Goal: Task Accomplishment & Management: Complete application form

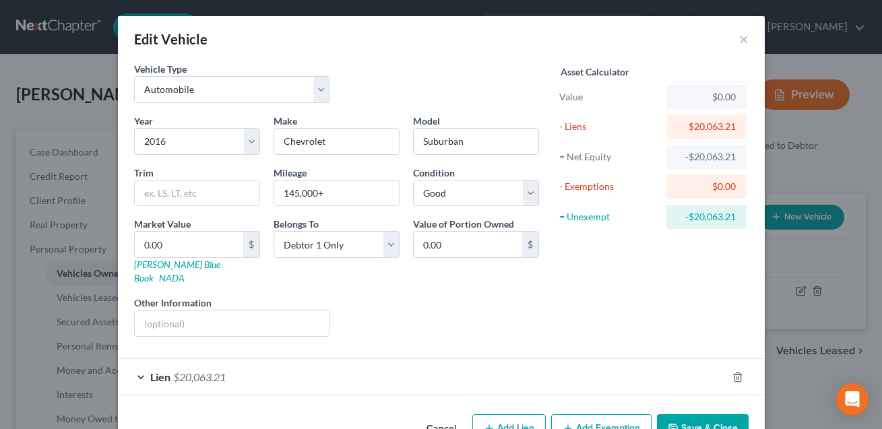
select select "0"
select select "10"
select select "2"
select select "0"
click at [702, 415] on button "Save & Close" at bounding box center [703, 429] width 92 height 28
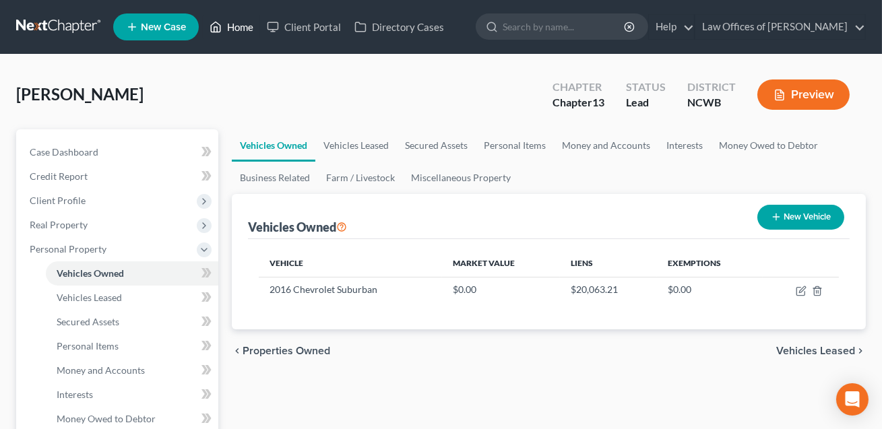
click at [246, 30] on link "Home" at bounding box center [231, 27] width 57 height 24
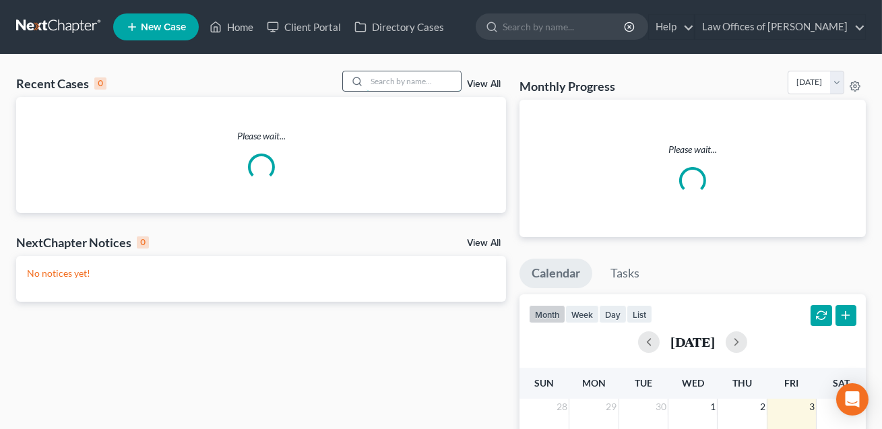
click at [390, 80] on input "search" at bounding box center [414, 81] width 94 height 20
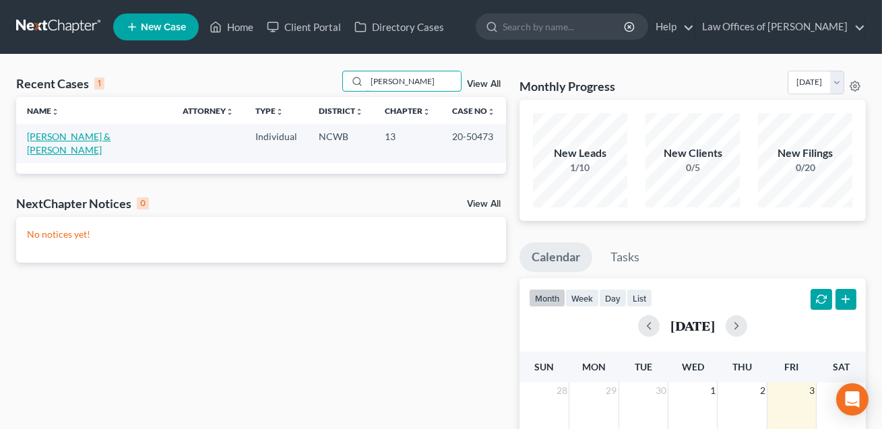
type input "[PERSON_NAME]"
click at [101, 139] on link "[PERSON_NAME] & [PERSON_NAME]" at bounding box center [69, 143] width 84 height 25
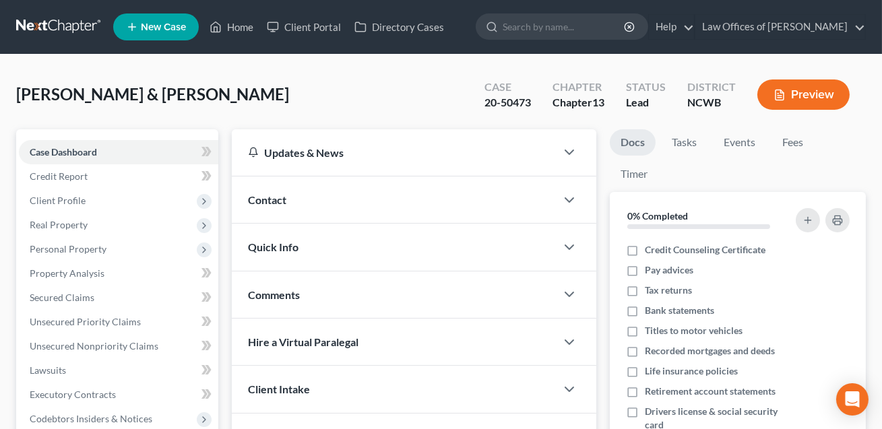
scroll to position [180, 0]
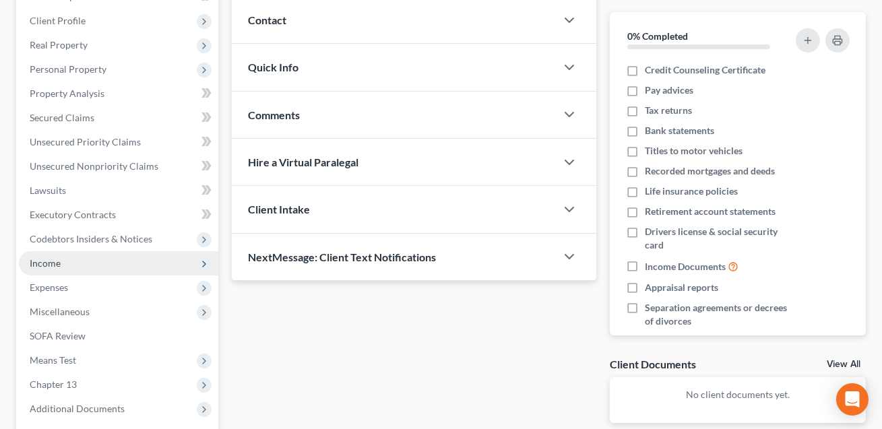
click at [49, 266] on span "Income" at bounding box center [45, 262] width 31 height 11
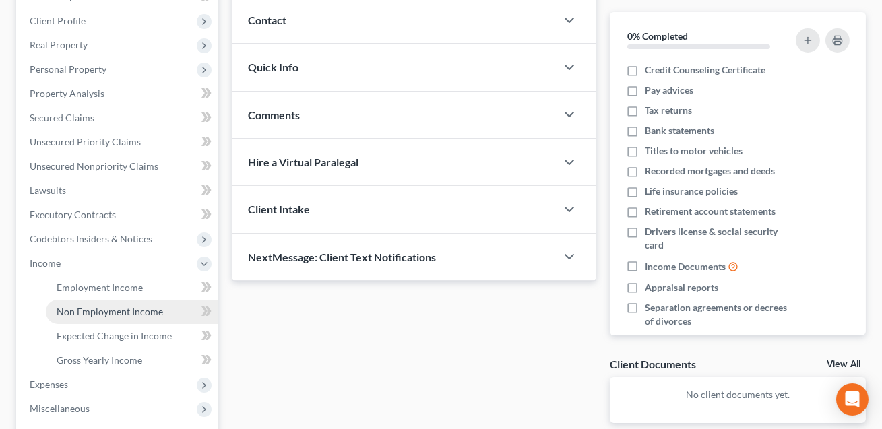
click at [127, 311] on span "Non Employment Income" at bounding box center [110, 311] width 106 height 11
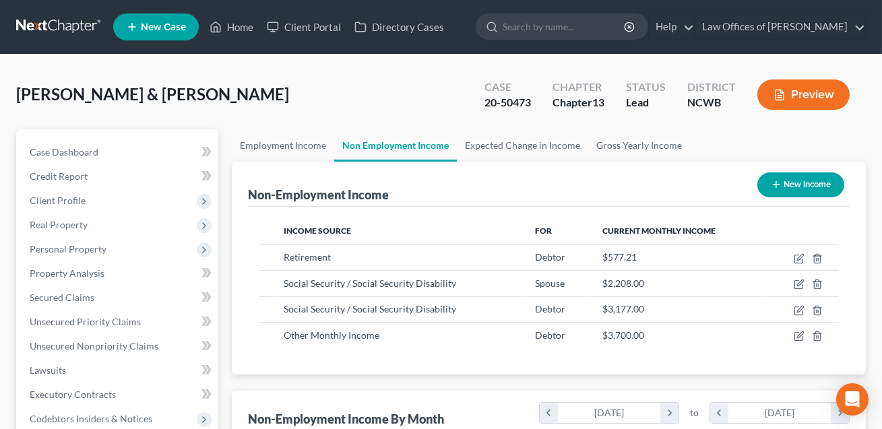
scroll to position [241, 354]
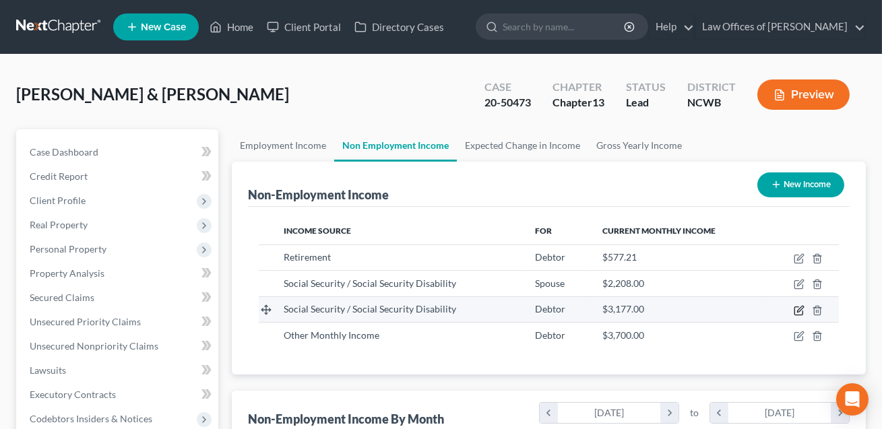
click at [800, 309] on icon "button" at bounding box center [800, 309] width 6 height 6
select select "4"
select select "0"
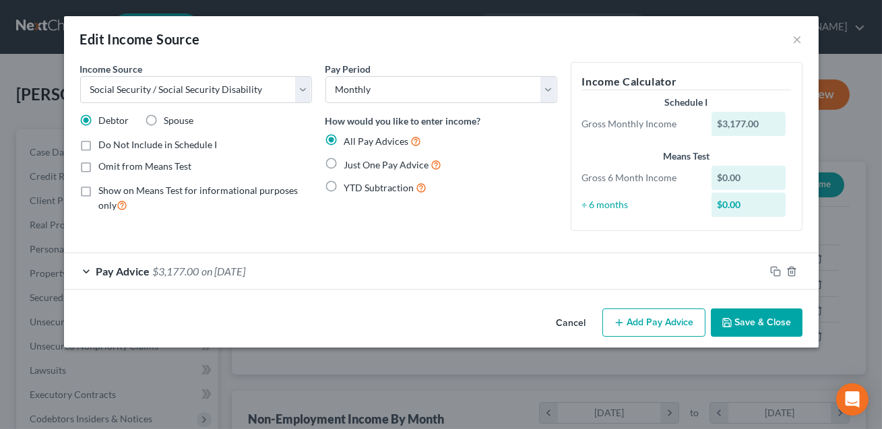
click at [400, 274] on div "Pay Advice $3,177.00 on [DATE]" at bounding box center [414, 271] width 701 height 36
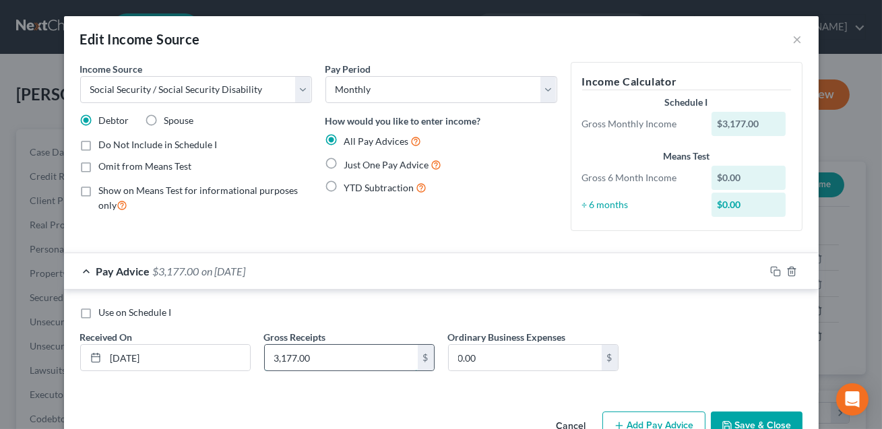
click at [320, 359] on input "3,177.00" at bounding box center [341, 358] width 153 height 26
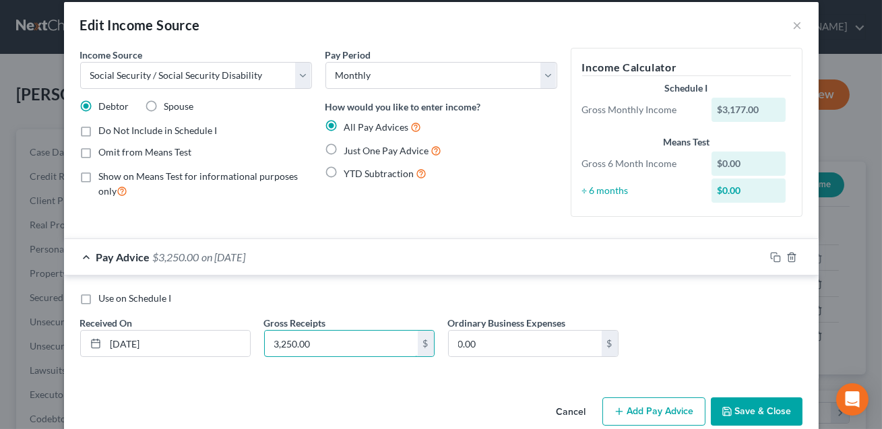
scroll to position [36, 0]
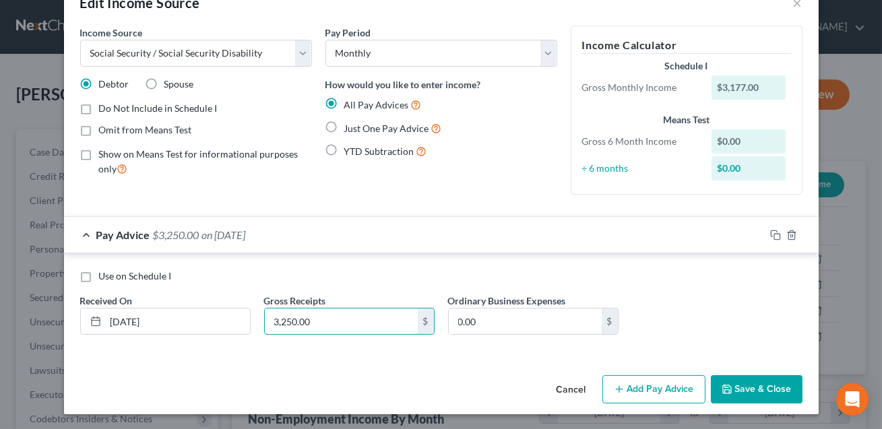
type input "3,250.00"
click at [770, 396] on button "Save & Close" at bounding box center [757, 389] width 92 height 28
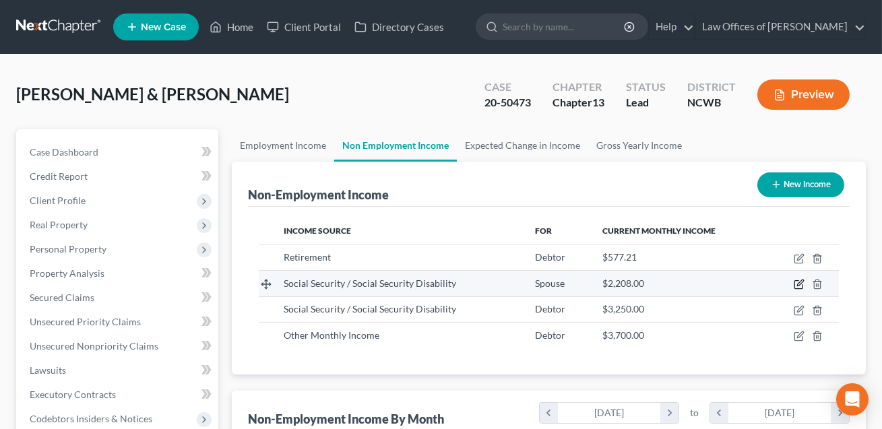
click at [800, 284] on icon "button" at bounding box center [800, 283] width 6 height 6
select select "4"
select select "0"
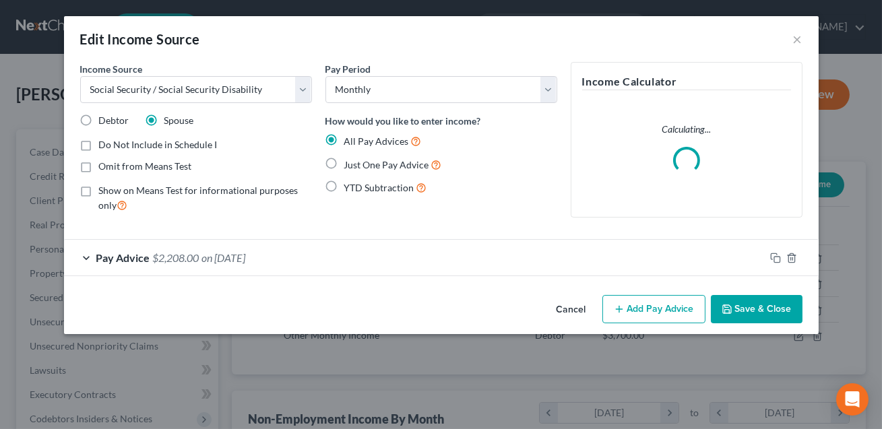
click at [477, 257] on div "Pay Advice $2,208.00 on [DATE]" at bounding box center [414, 258] width 701 height 36
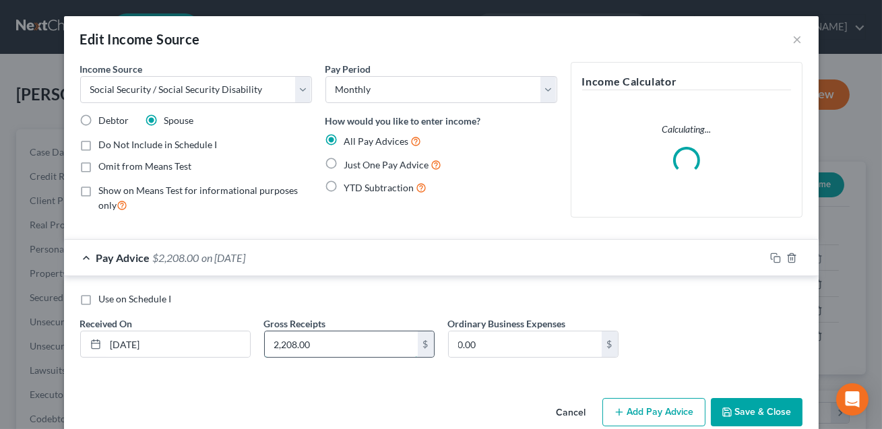
click at [341, 343] on input "2,208.00" at bounding box center [341, 345] width 153 height 26
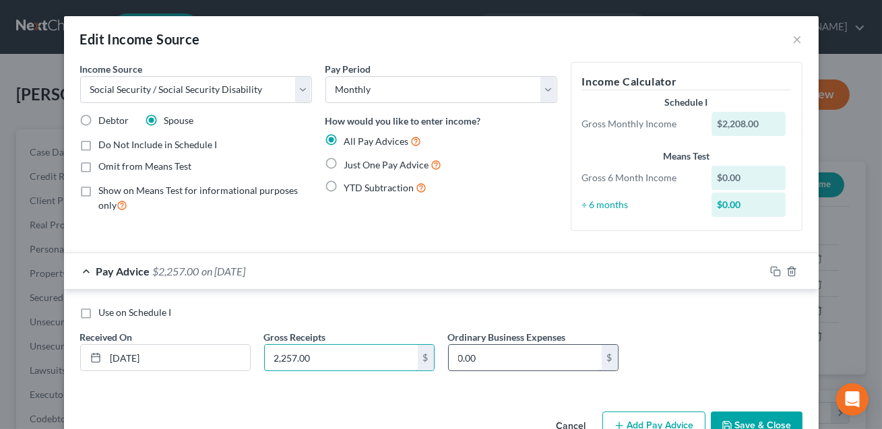
type input "2,257.00"
click at [532, 347] on input "0.00" at bounding box center [525, 358] width 153 height 26
click at [768, 417] on button "Save & Close" at bounding box center [757, 426] width 92 height 28
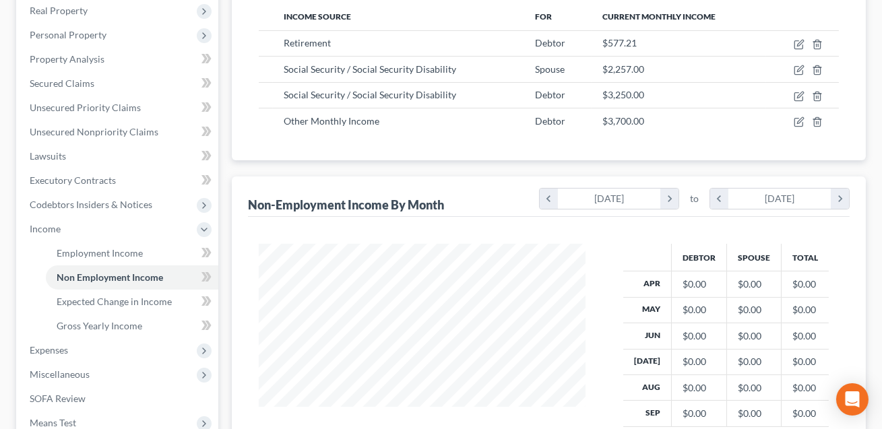
scroll to position [216, 0]
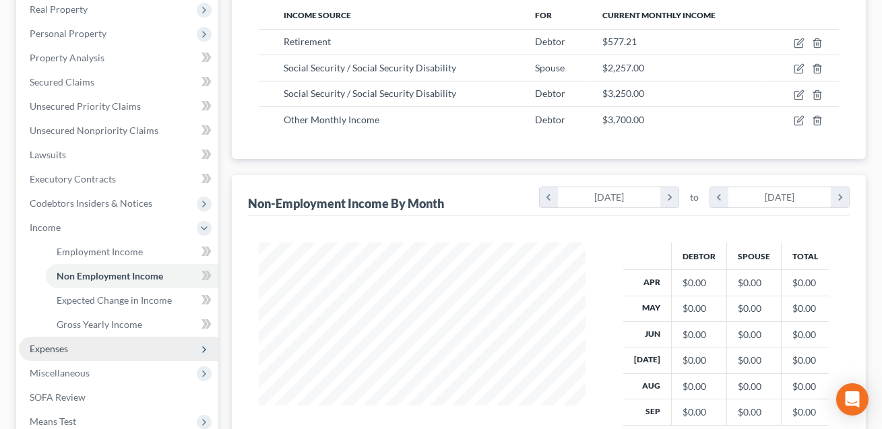
click at [69, 341] on span "Expenses" at bounding box center [119, 349] width 200 height 24
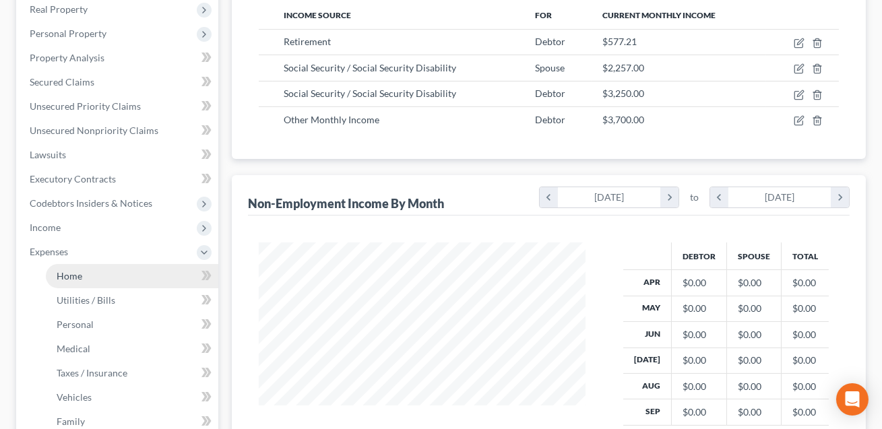
click at [76, 278] on span "Home" at bounding box center [70, 275] width 26 height 11
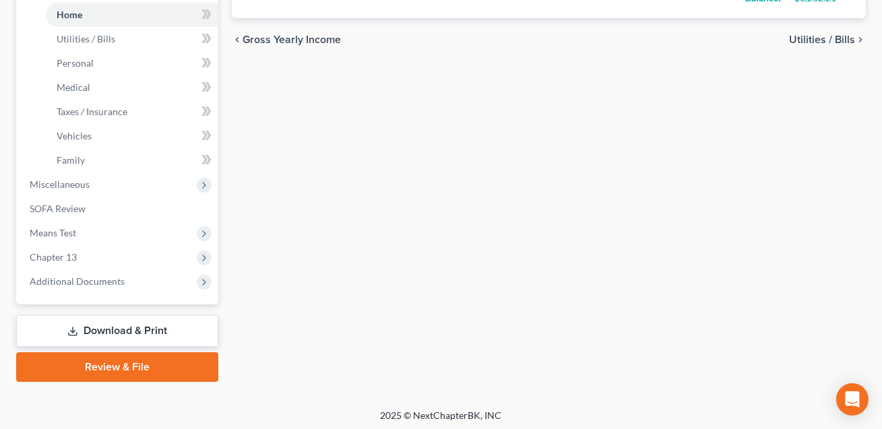
scroll to position [479, 0]
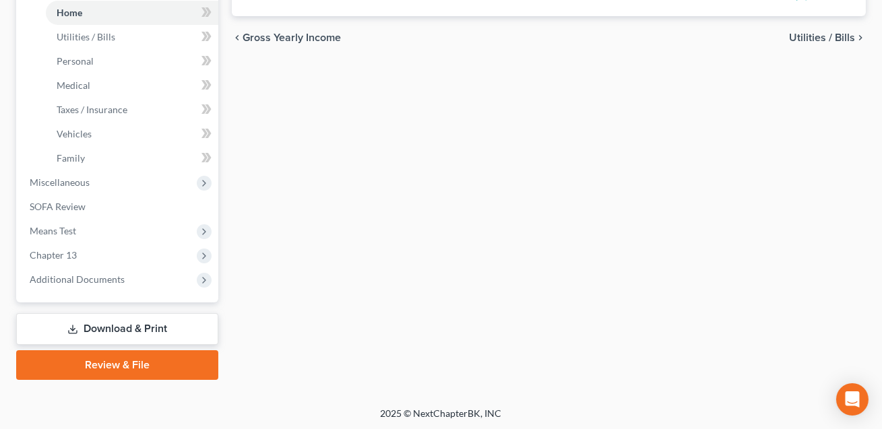
click at [166, 326] on link "Download & Print" at bounding box center [117, 329] width 202 height 32
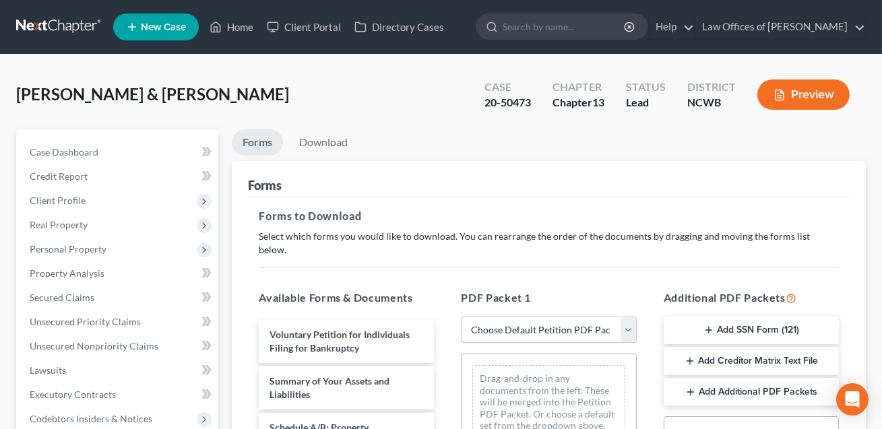
click at [500, 317] on select "Choose Default Petition PDF Packet Complete Bankruptcy Petition (all forms and …" at bounding box center [548, 330] width 175 height 27
select select "2"
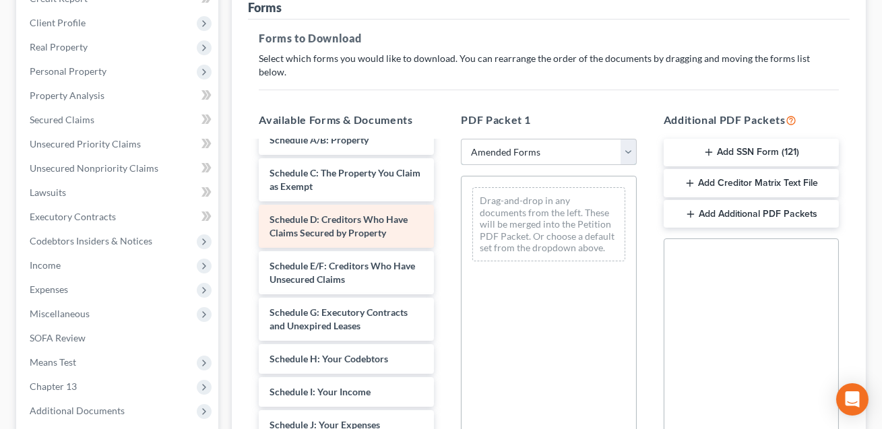
scroll to position [119, 0]
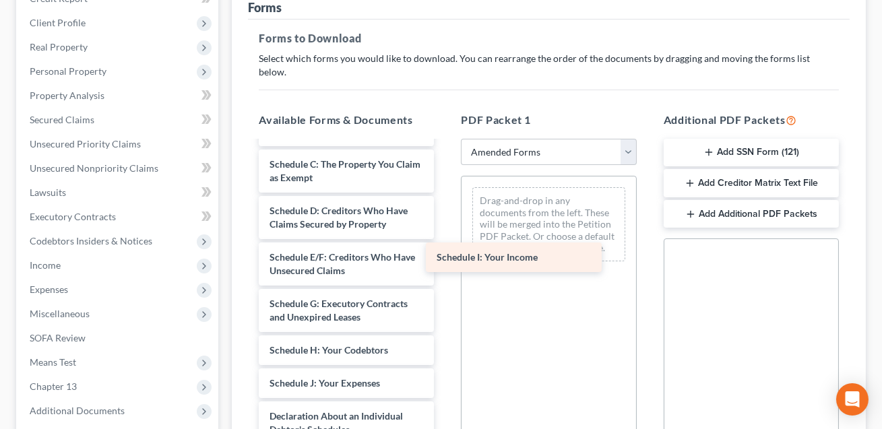
drag, startPoint x: 343, startPoint y: 369, endPoint x: 537, endPoint y: 218, distance: 245.8
click at [445, 218] on div "Schedule I: Your Income Voluntary Petition for Individuals Filing for Bankruptc…" at bounding box center [346, 367] width 197 height 687
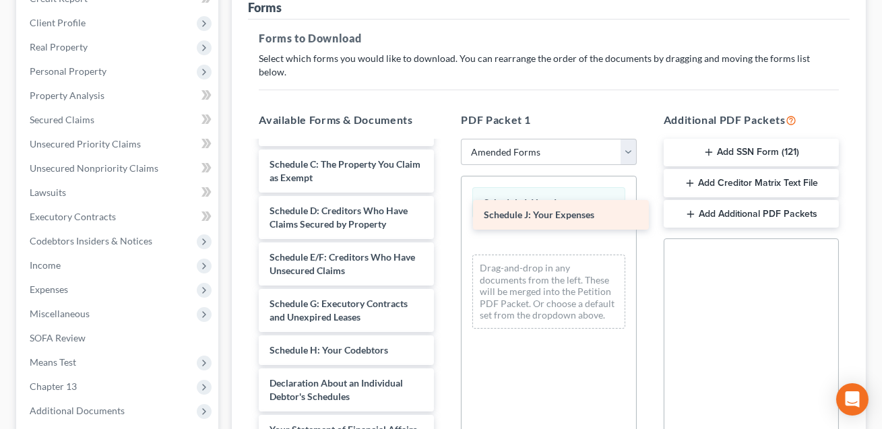
drag, startPoint x: 347, startPoint y: 372, endPoint x: 563, endPoint y: 216, distance: 266.6
click at [445, 216] on div "Schedule J: Your Expenses Voluntary Petition for Individuals Filing for Bankrup…" at bounding box center [346, 351] width 197 height 654
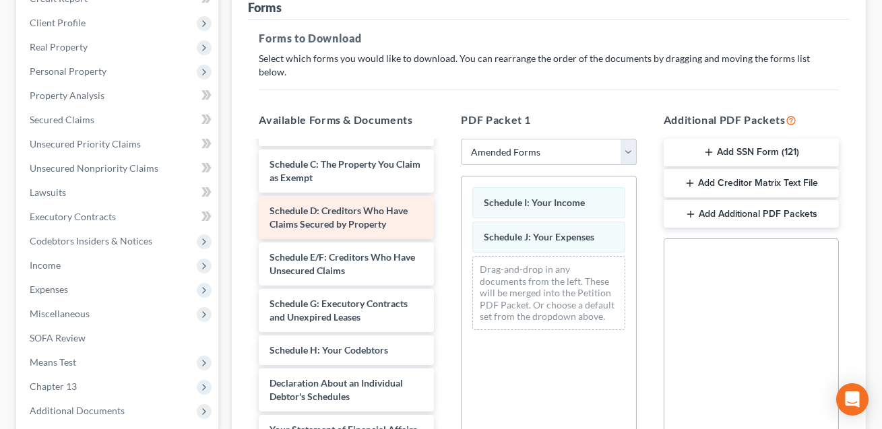
scroll to position [0, 0]
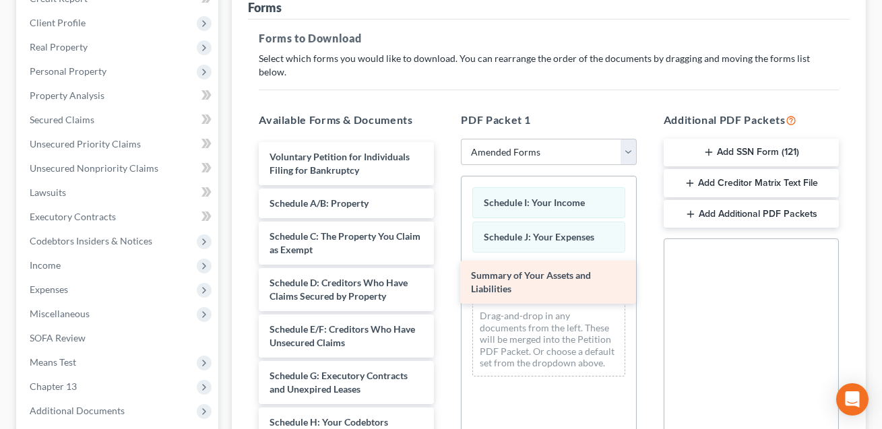
drag, startPoint x: 314, startPoint y: 194, endPoint x: 516, endPoint y: 280, distance: 219.2
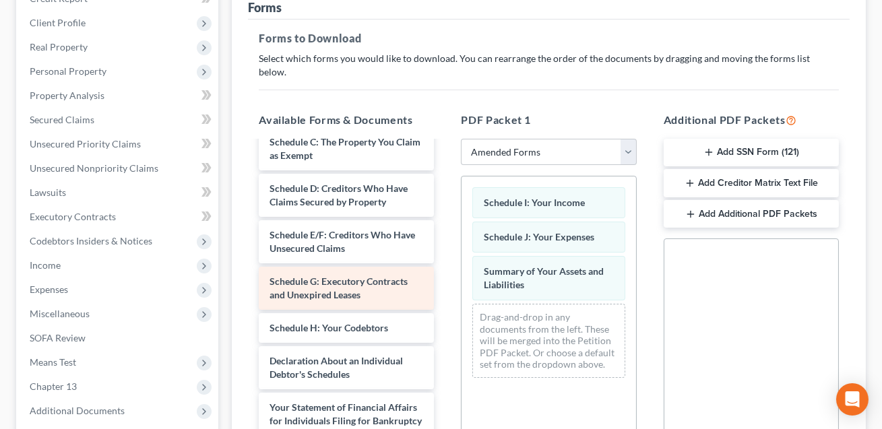
scroll to position [96, 0]
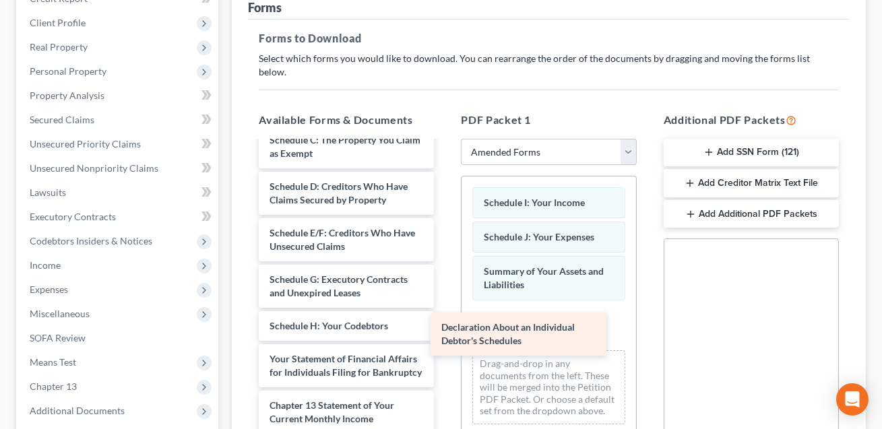
drag, startPoint x: 319, startPoint y: 348, endPoint x: 533, endPoint y: 323, distance: 215.2
click at [445, 323] on div "Declaration About an Individual Debtor's Schedules Voluntary Petition for Indiv…" at bounding box center [346, 326] width 197 height 561
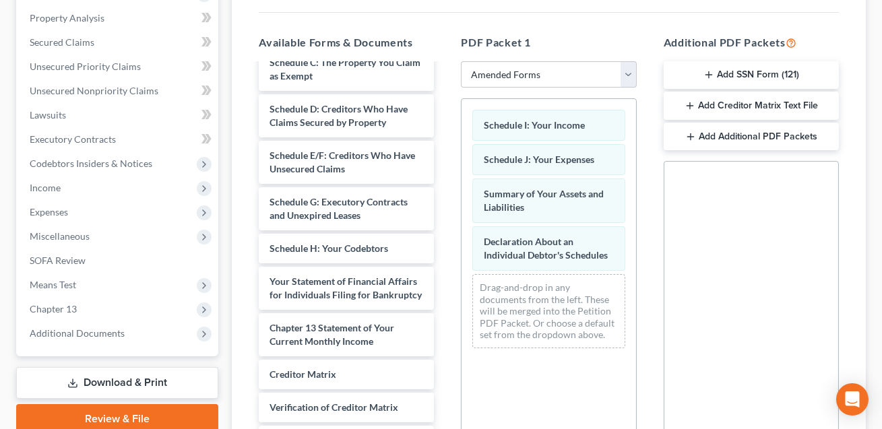
scroll to position [402, 0]
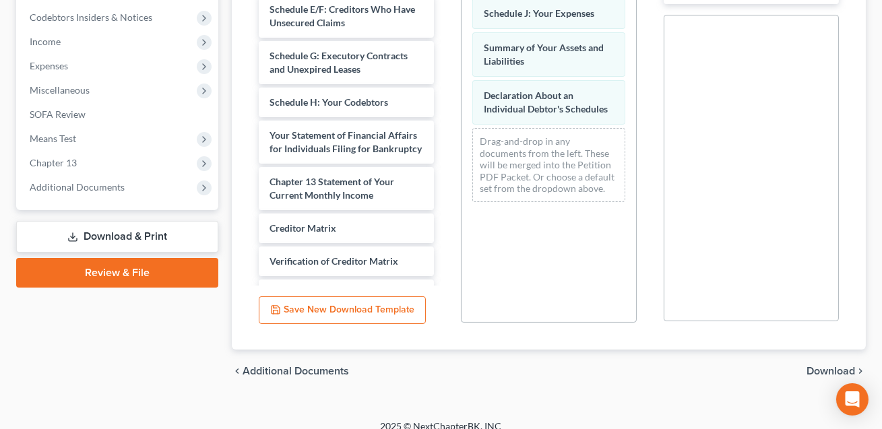
click at [822, 366] on span "Download" at bounding box center [831, 371] width 49 height 11
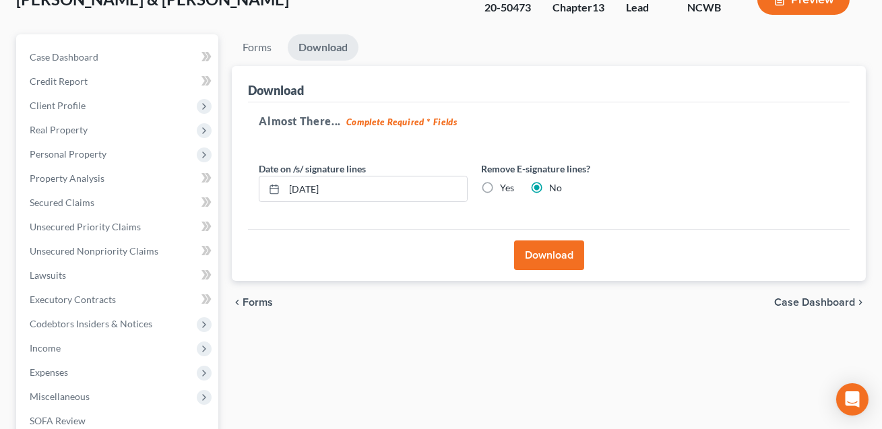
scroll to position [81, 0]
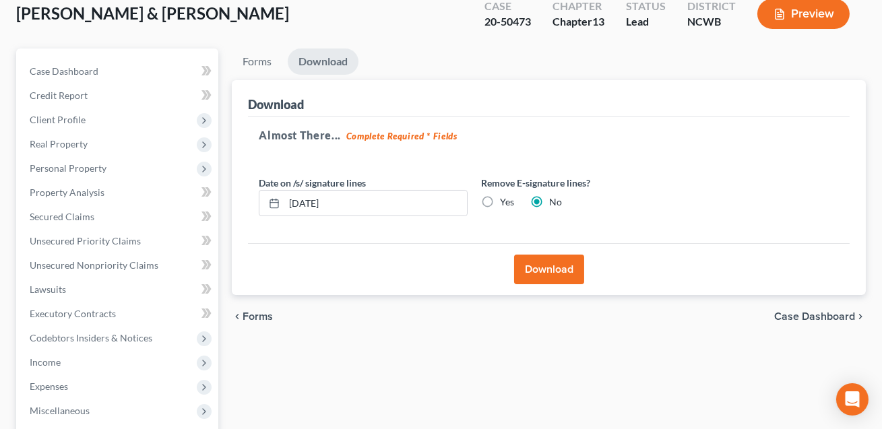
click at [500, 200] on label "Yes" at bounding box center [507, 201] width 14 height 13
click at [506, 200] on input "Yes" at bounding box center [510, 199] width 9 height 9
radio input "true"
radio input "false"
drag, startPoint x: 351, startPoint y: 202, endPoint x: 280, endPoint y: 200, distance: 70.8
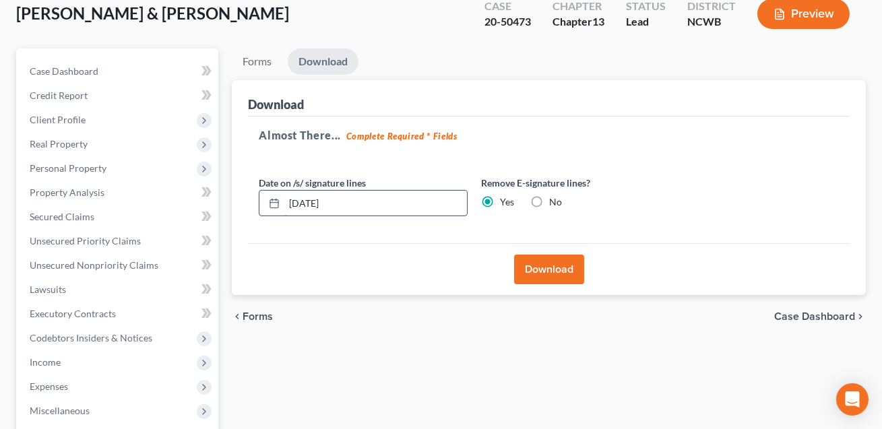
click at [280, 200] on div "[DATE]" at bounding box center [363, 203] width 209 height 27
click at [545, 262] on button "Download" at bounding box center [549, 270] width 70 height 30
